Goal: Information Seeking & Learning: Understand process/instructions

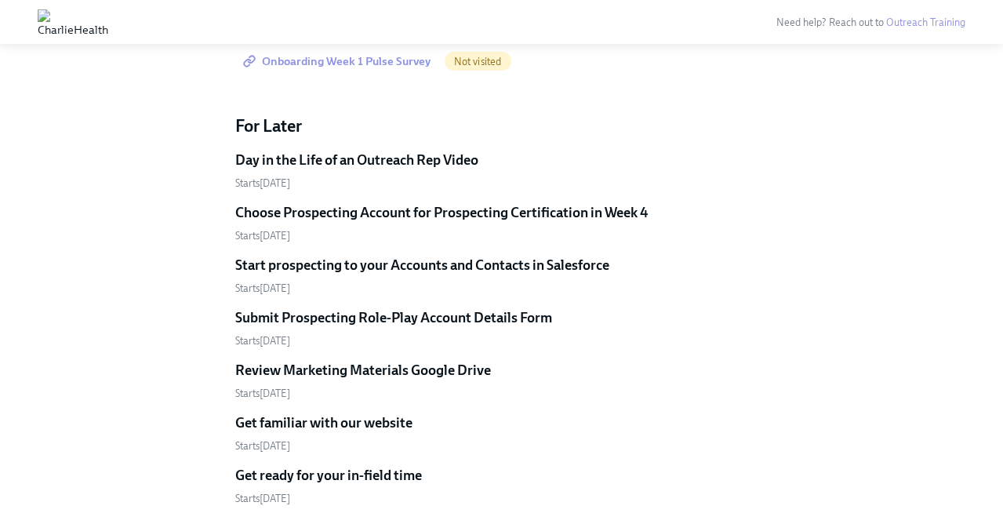
scroll to position [3370, 0]
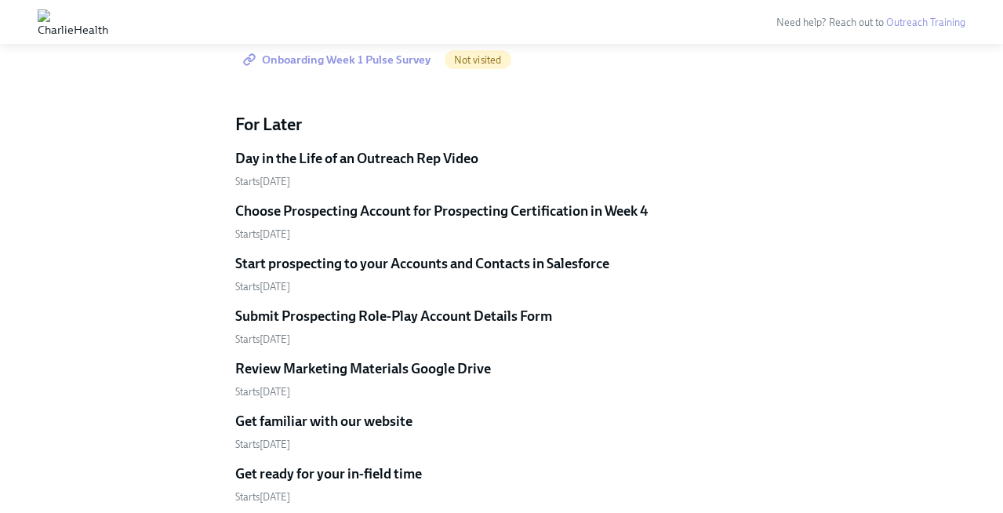
click at [401, 67] on span "Onboarding Week 1 Pulse Survey" at bounding box center [338, 60] width 184 height 16
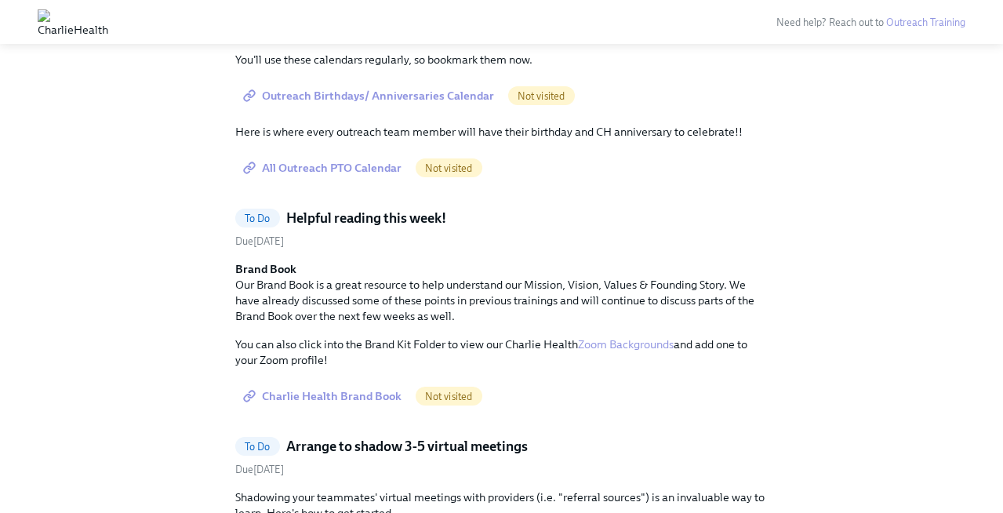
scroll to position [2402, 0]
click at [455, 102] on span "Outreach Birthdays/ Anniversaries Calendar" at bounding box center [370, 94] width 248 height 16
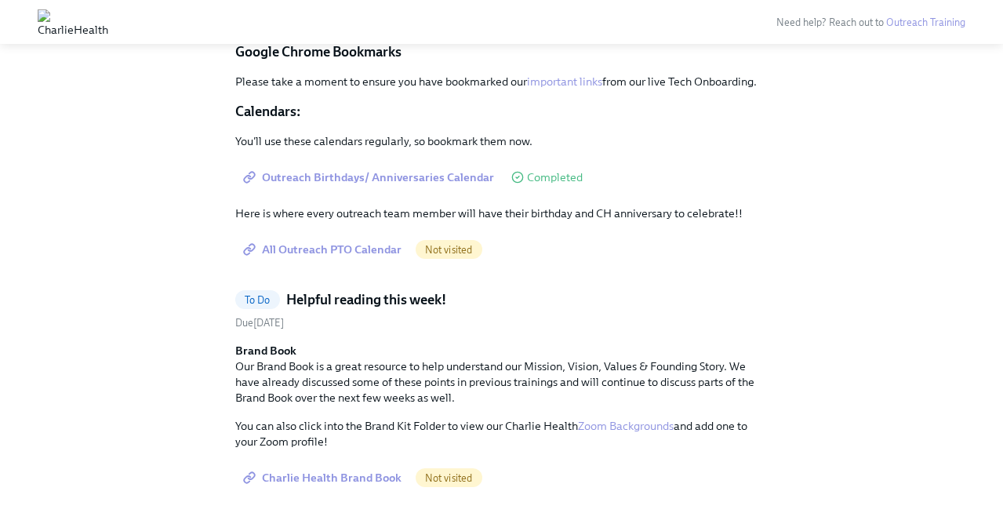
scroll to position [2236, 0]
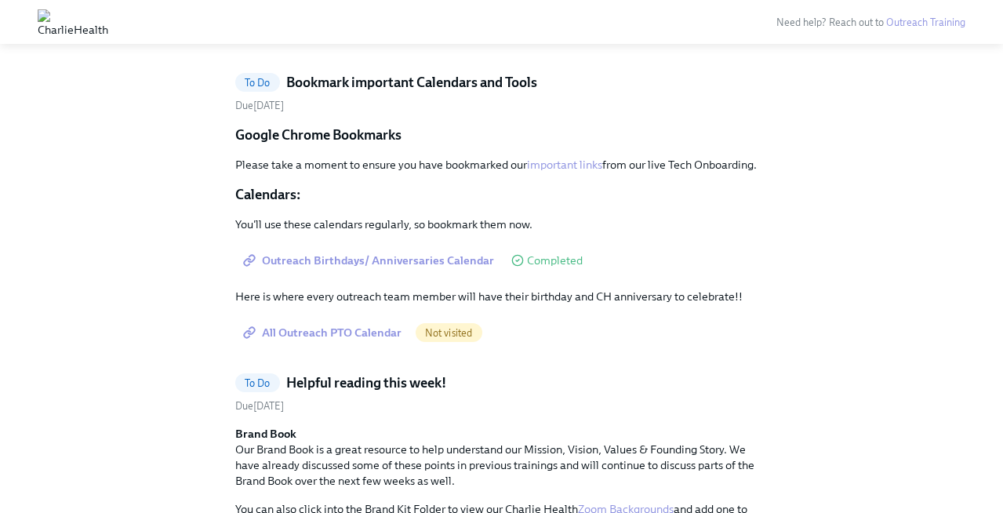
click at [315, 40] on span "Access UKG" at bounding box center [285, 32] width 78 height 16
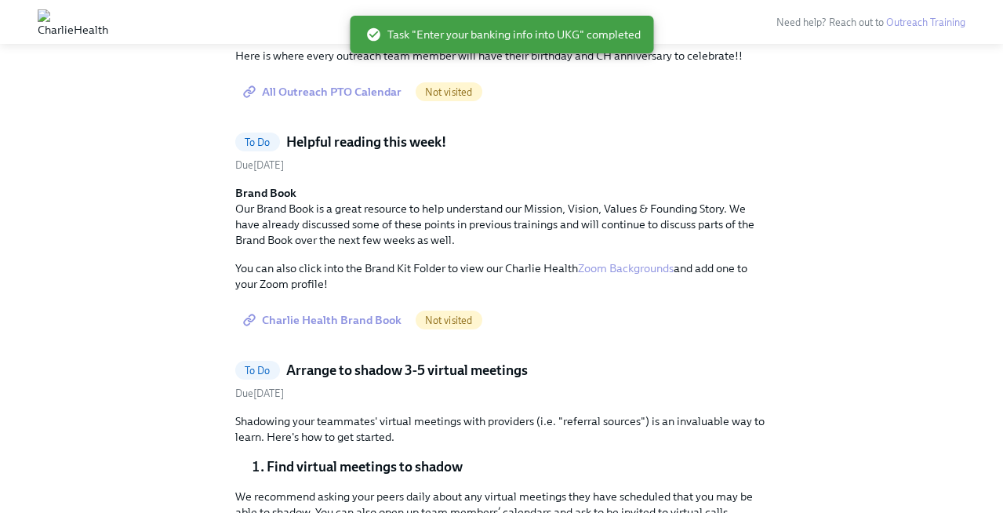
click at [275, 27] on span "Outreach Birthdays/ Anniversaries Calendar" at bounding box center [370, 20] width 248 height 16
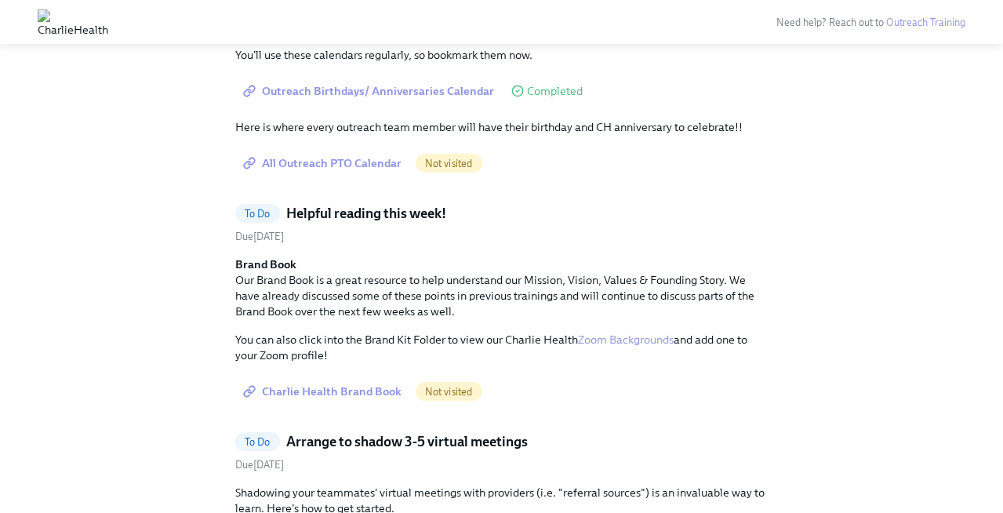
scroll to position [2172, 0]
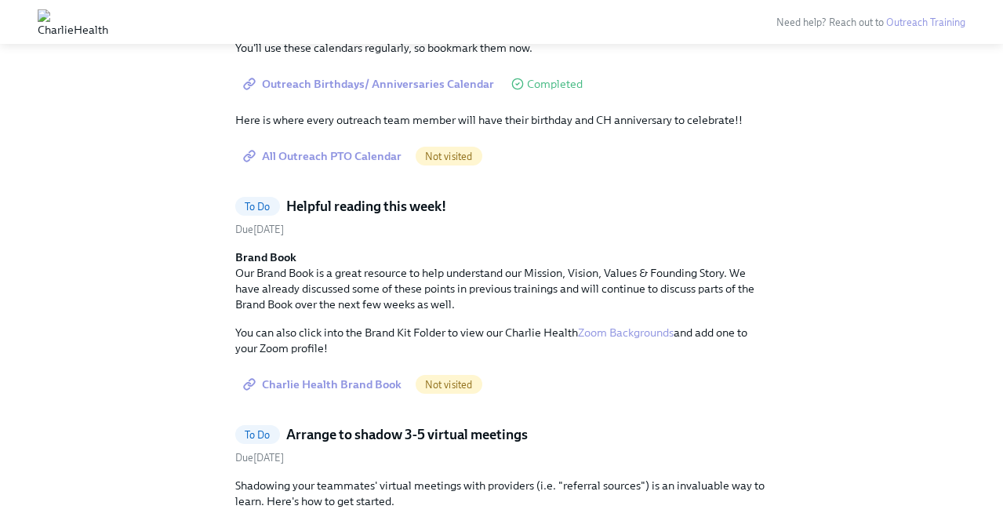
click at [357, 164] on span "All Outreach PTO Calendar" at bounding box center [323, 156] width 155 height 16
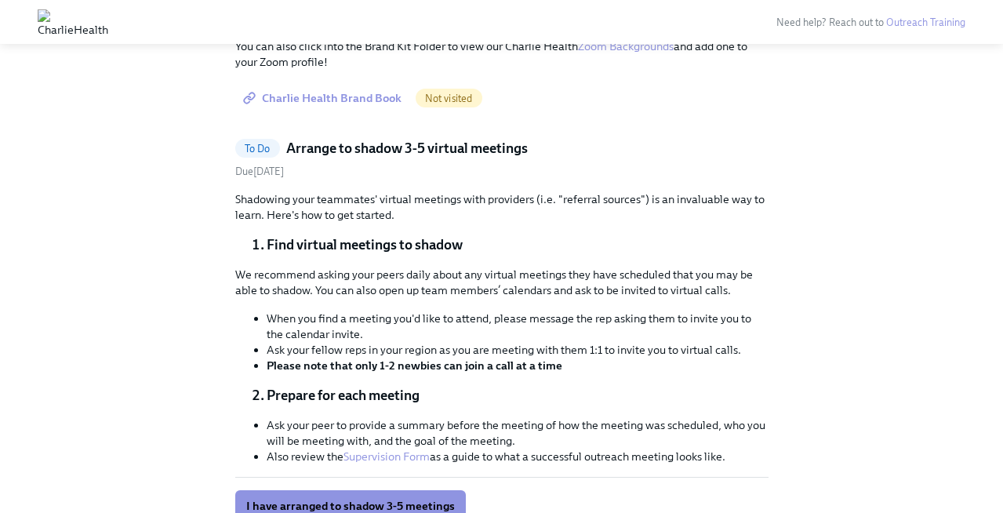
scroll to position [2154, 0]
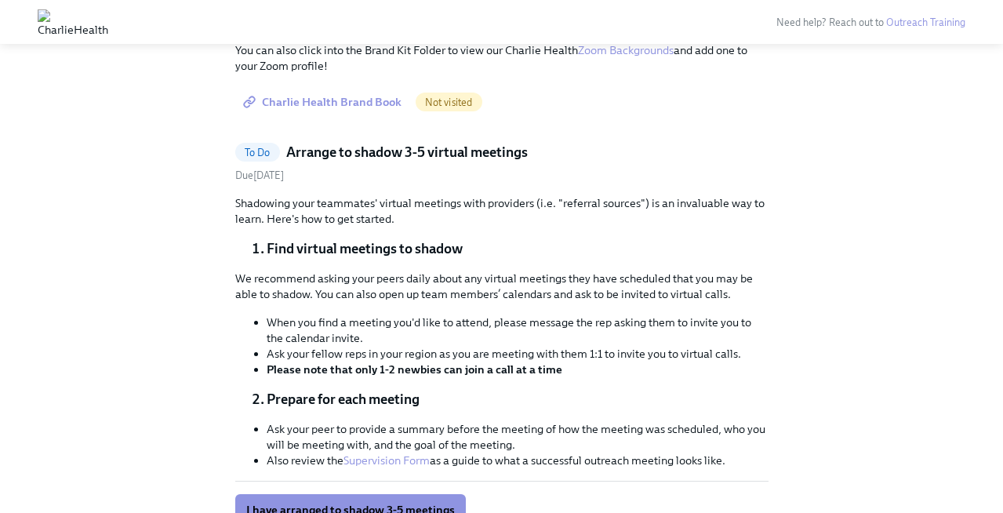
click at [372, 110] on span "Charlie Health Brand Book" at bounding box center [323, 102] width 155 height 16
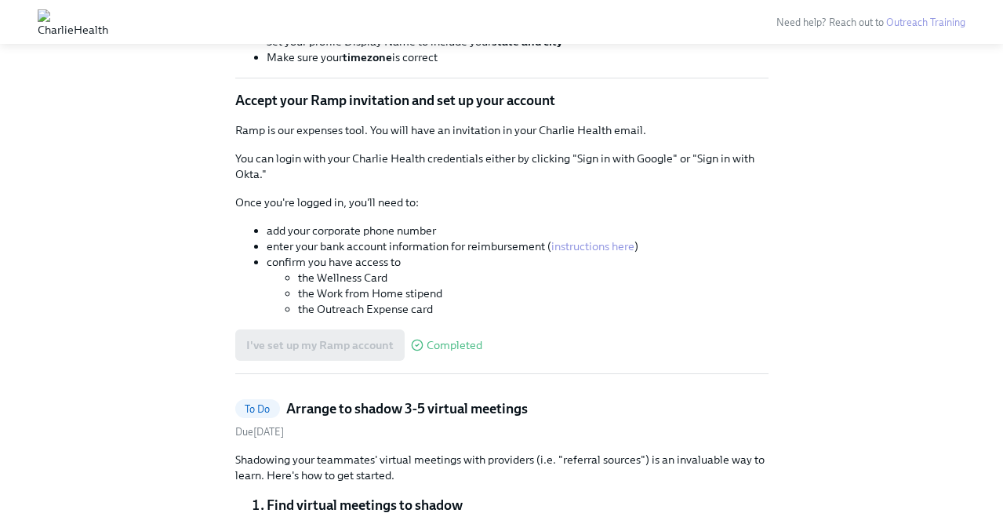
scroll to position [1667, 0]
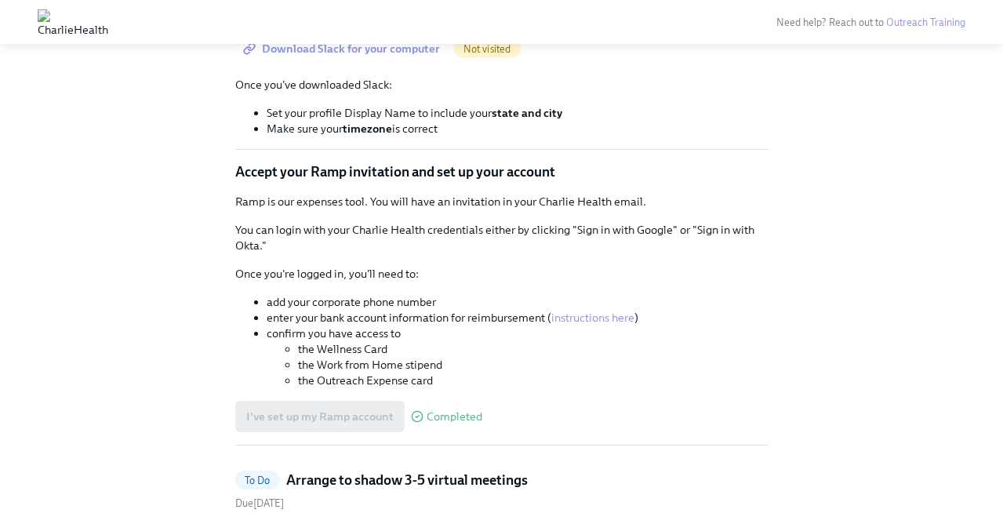
scroll to position [1596, 0]
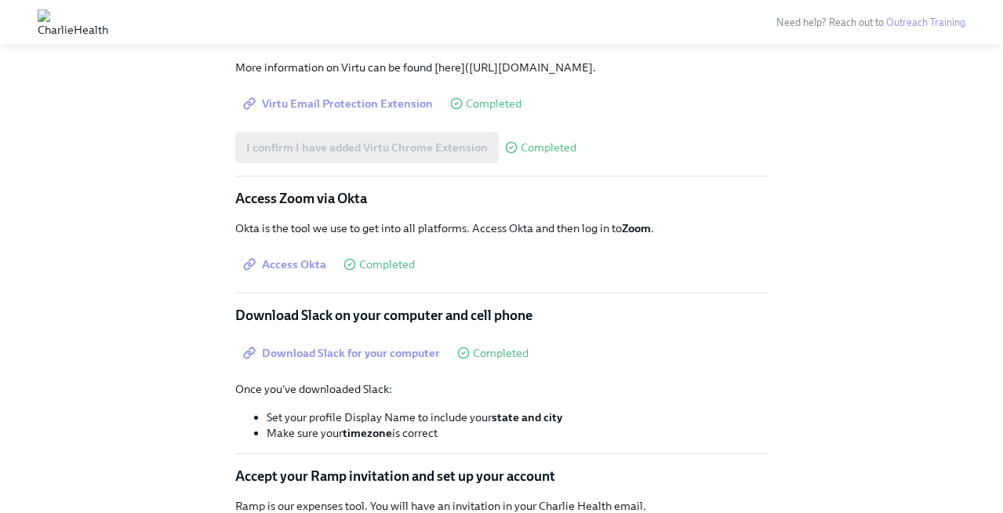
scroll to position [1292, 0]
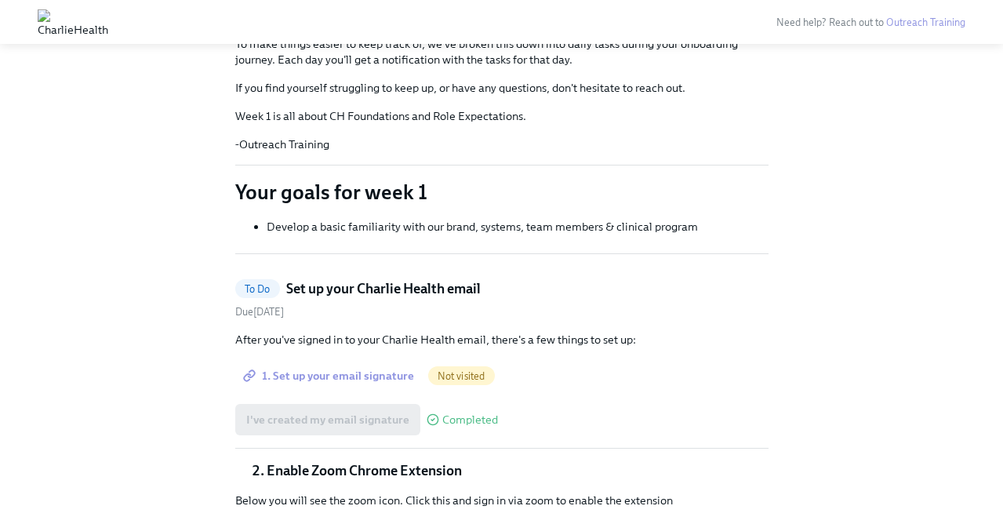
scroll to position [245, 0]
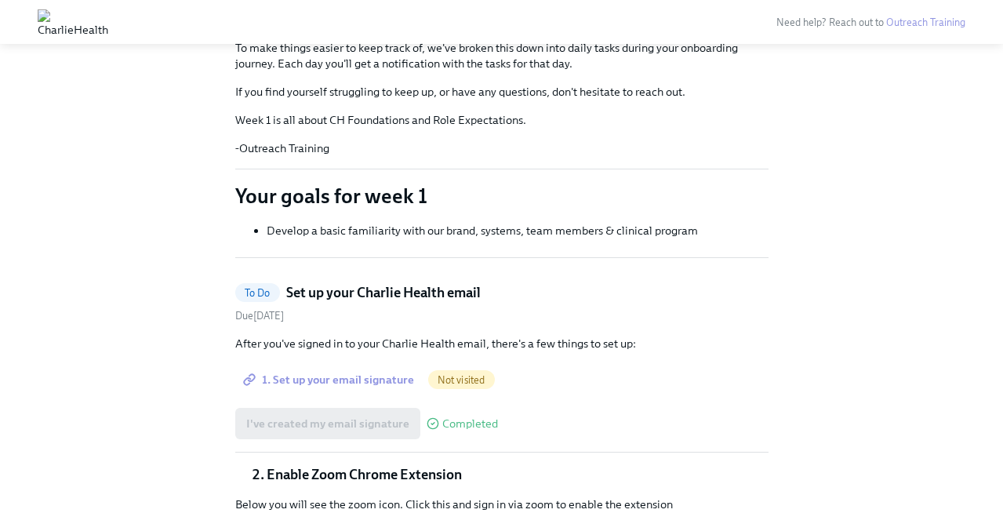
click at [327, 379] on span "1. Set up your email signature" at bounding box center [330, 380] width 168 height 16
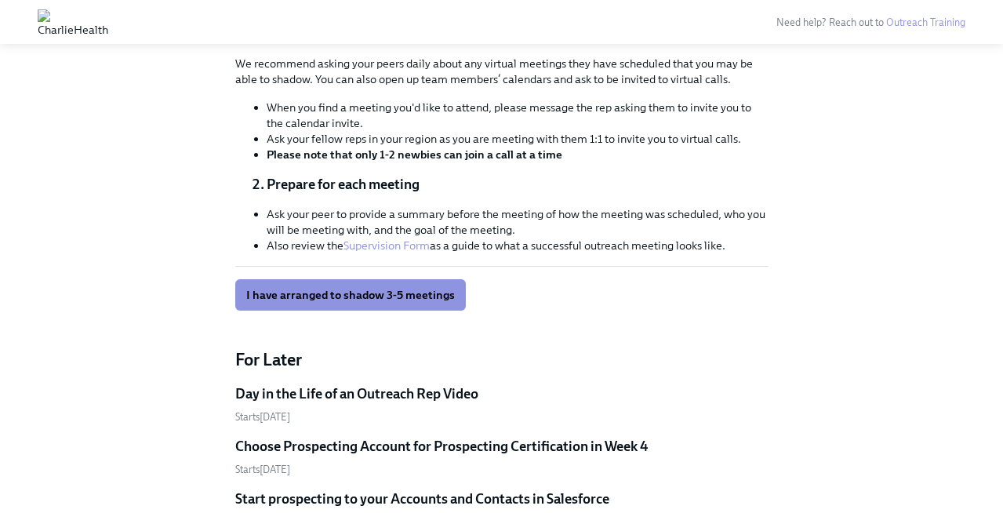
scroll to position [543, 0]
